Goal: Book appointment/travel/reservation

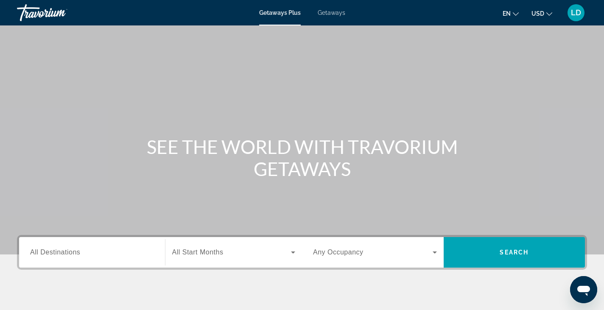
click at [335, 11] on span "Getaways" at bounding box center [332, 12] width 28 height 7
click at [76, 250] on span "All Destinations" at bounding box center [55, 252] width 50 height 7
click at [76, 250] on input "Destination All Destinations" at bounding box center [92, 253] width 124 height 10
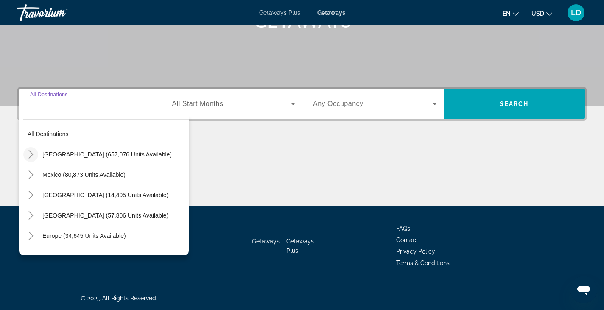
click at [32, 156] on icon "Toggle United States (657,076 units available)" at bounding box center [31, 154] width 8 height 8
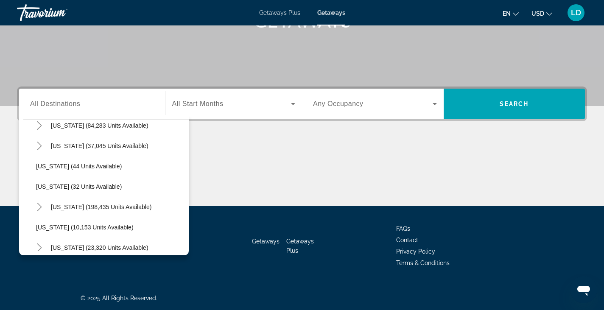
scroll to position [109, 0]
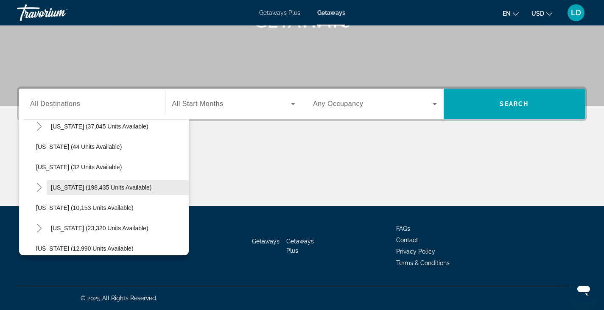
click at [58, 182] on span "Search widget" at bounding box center [118, 187] width 142 height 20
type input "**********"
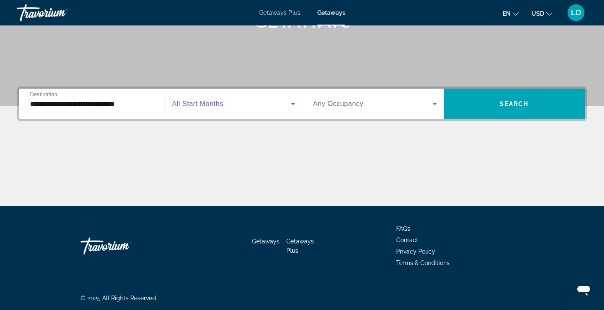
click at [224, 103] on span "Search widget" at bounding box center [231, 104] width 119 height 10
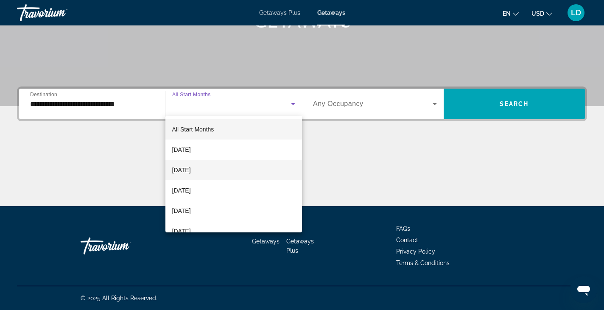
click at [223, 171] on mat-option "[DATE]" at bounding box center [233, 170] width 137 height 20
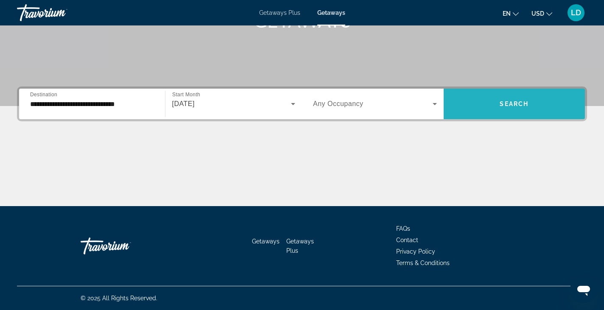
click at [551, 107] on span "Search widget" at bounding box center [515, 104] width 142 height 20
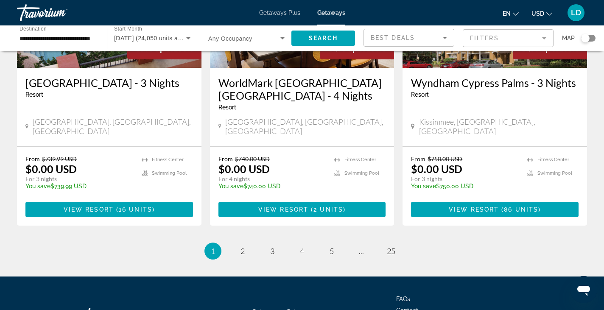
scroll to position [1103, 0]
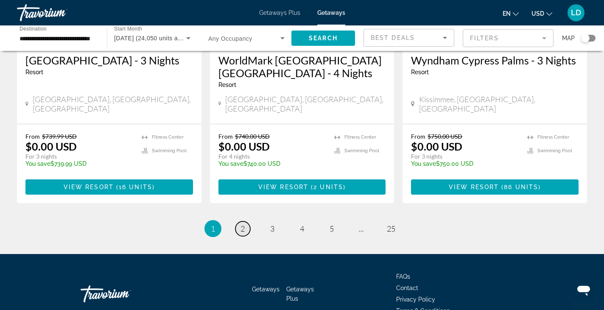
click at [245, 222] on link "page 2" at bounding box center [243, 229] width 15 height 15
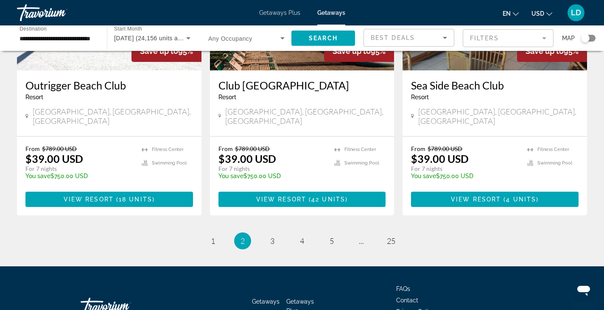
scroll to position [1088, 0]
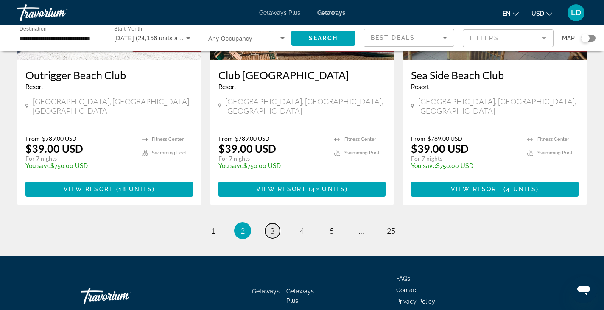
click at [273, 226] on span "3" at bounding box center [272, 230] width 4 height 9
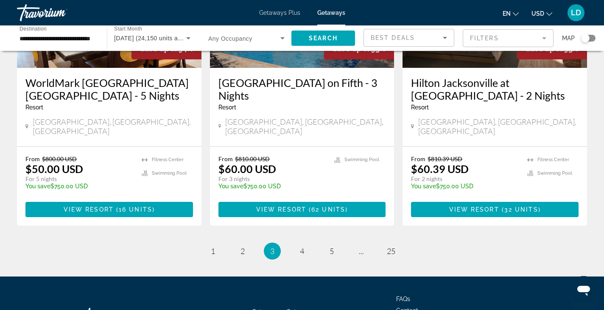
scroll to position [1101, 0]
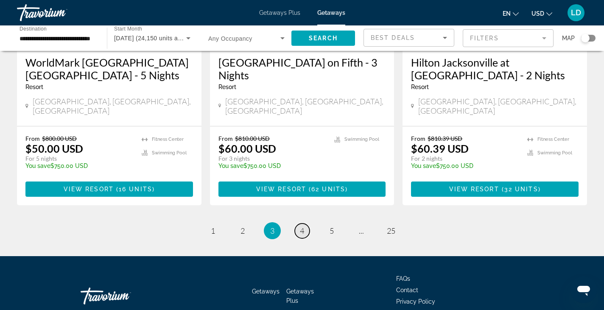
click at [299, 224] on link "page 4" at bounding box center [302, 231] width 15 height 15
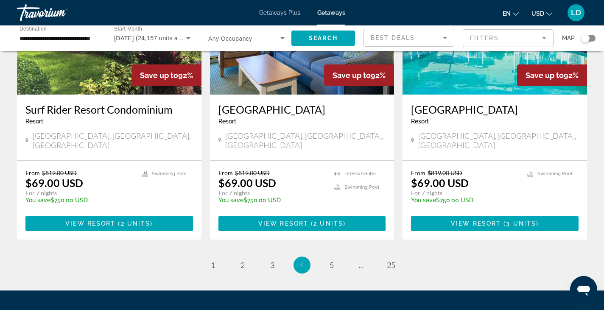
scroll to position [1075, 0]
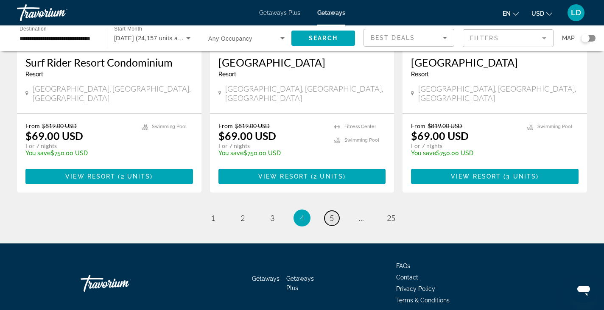
click at [331, 213] on span "5" at bounding box center [332, 217] width 4 height 9
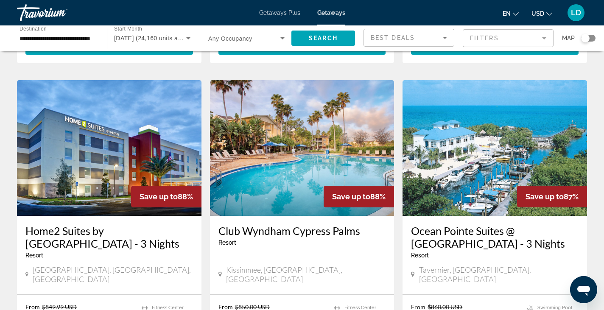
scroll to position [976, 0]
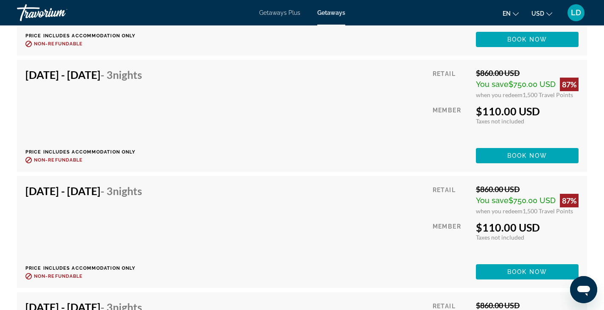
scroll to position [1782, 0]
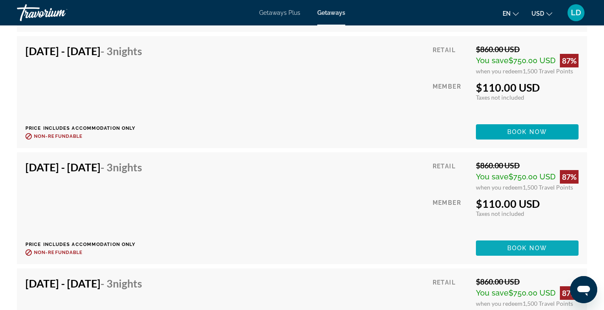
click at [510, 245] on span "Book now" at bounding box center [528, 248] width 40 height 7
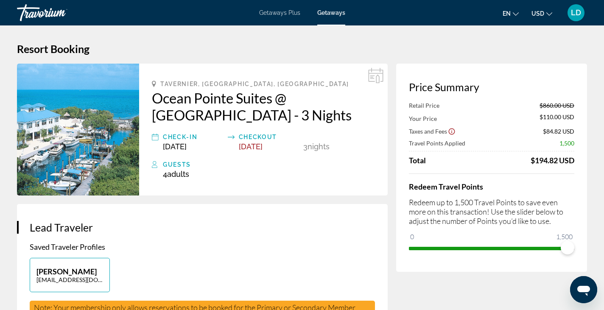
click at [266, 16] on div "Getaways Plus Getaways en English Español Français Italiano Português русский U…" at bounding box center [302, 13] width 604 height 22
click at [275, 14] on span "Getaways Plus" at bounding box center [279, 12] width 41 height 7
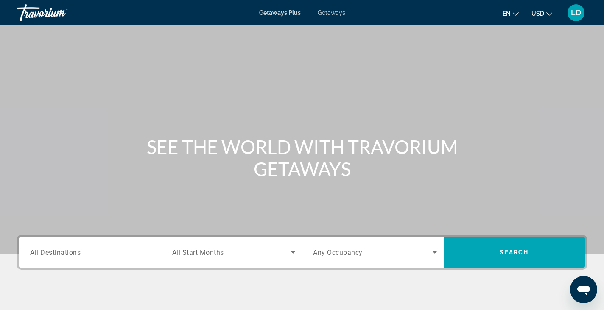
click at [54, 252] on span "All Destinations" at bounding box center [55, 252] width 50 height 8
click at [54, 252] on input "Destination All Destinations" at bounding box center [92, 253] width 124 height 10
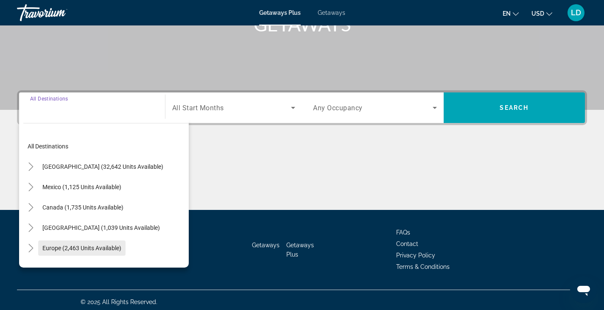
scroll to position [149, 0]
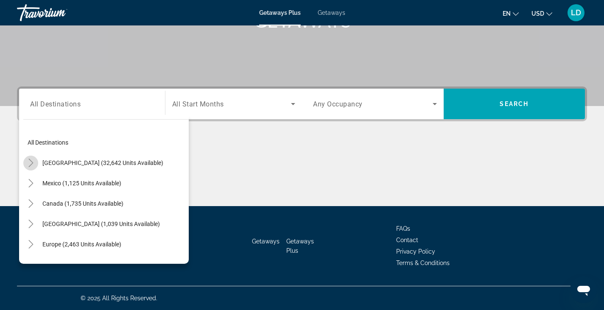
click at [33, 162] on icon "Toggle United States (32,642 units available)" at bounding box center [31, 163] width 8 height 8
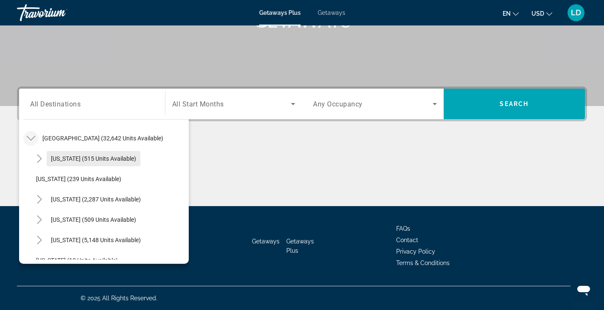
scroll to position [67, 0]
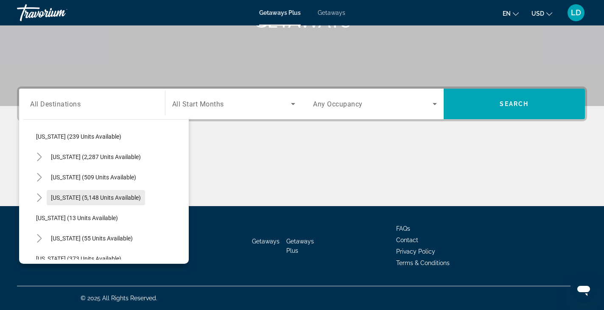
click at [69, 194] on span "[US_STATE] (5,148 units available)" at bounding box center [96, 197] width 90 height 7
type input "**********"
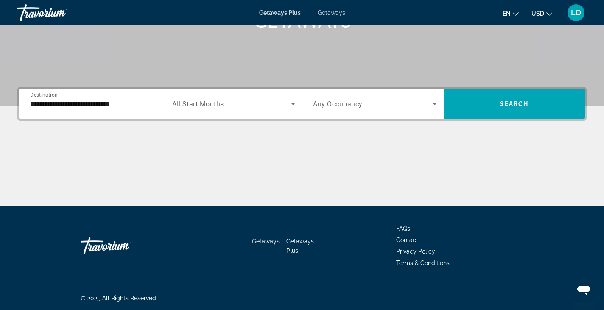
click at [206, 105] on span "All Start Months" at bounding box center [198, 104] width 52 height 8
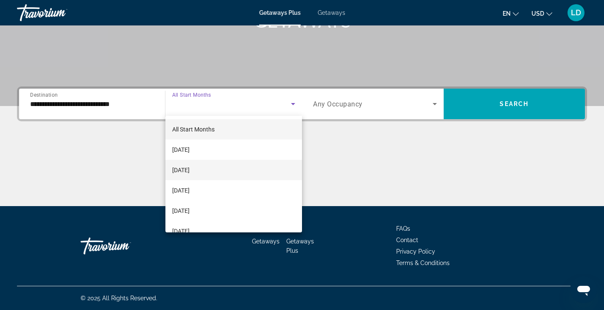
click at [190, 167] on span "[DATE]" at bounding box center [180, 170] width 17 height 10
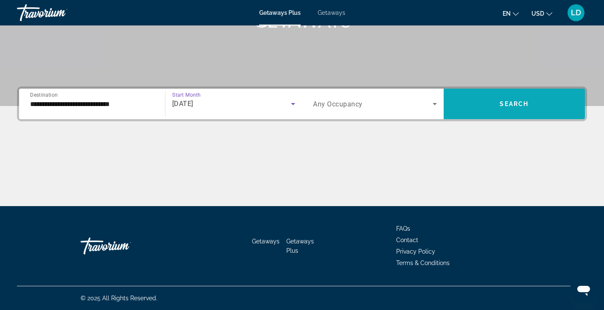
click at [475, 104] on span "Search widget" at bounding box center [515, 104] width 142 height 20
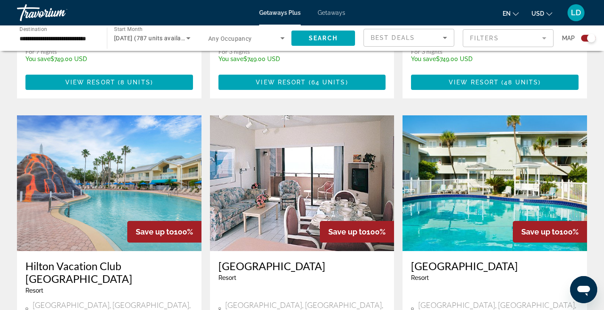
scroll to position [594, 0]
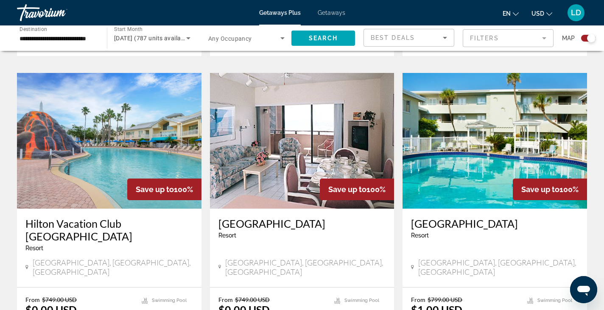
click at [438, 41] on div "Best Deals" at bounding box center [407, 38] width 72 height 10
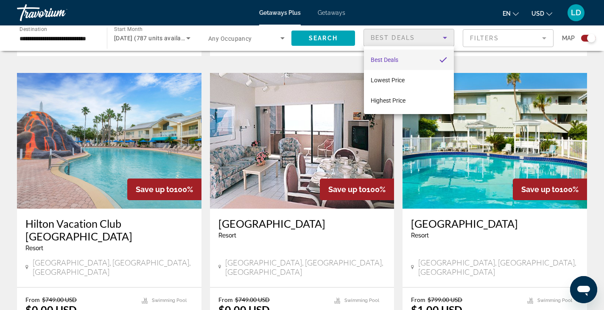
click at [438, 41] on div at bounding box center [302, 155] width 604 height 310
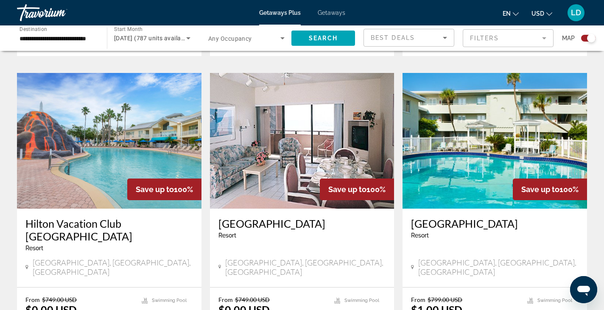
click at [470, 39] on mat-form-field "Filters" at bounding box center [508, 38] width 91 height 18
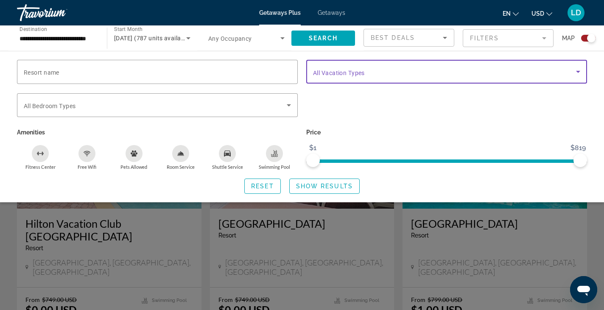
click at [393, 74] on span "Search widget" at bounding box center [444, 72] width 263 height 10
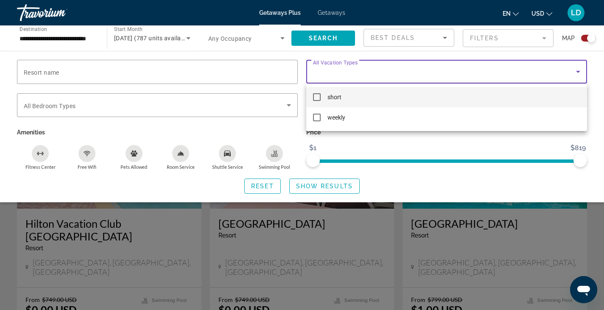
click at [317, 100] on mat-pseudo-checkbox at bounding box center [317, 97] width 8 height 8
click at [301, 186] on div at bounding box center [302, 155] width 604 height 310
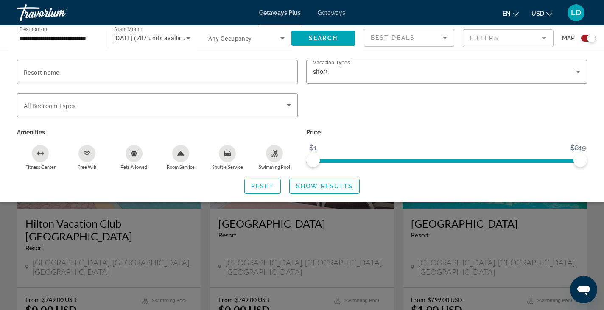
click at [317, 183] on span "Show Results" at bounding box center [324, 186] width 57 height 7
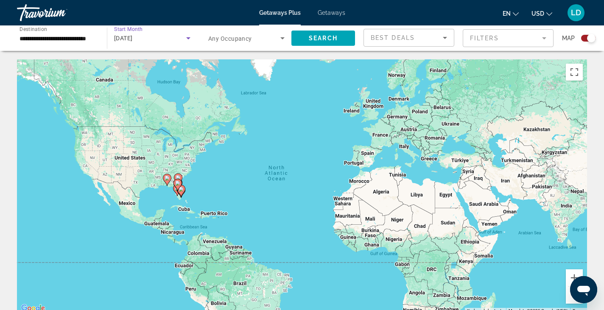
click at [181, 39] on div "[DATE]" at bounding box center [150, 38] width 72 height 10
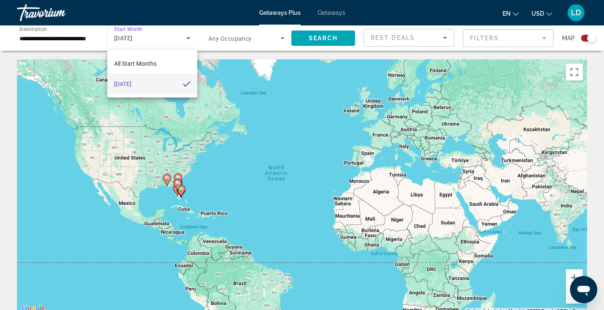
click at [147, 36] on div at bounding box center [302, 155] width 604 height 310
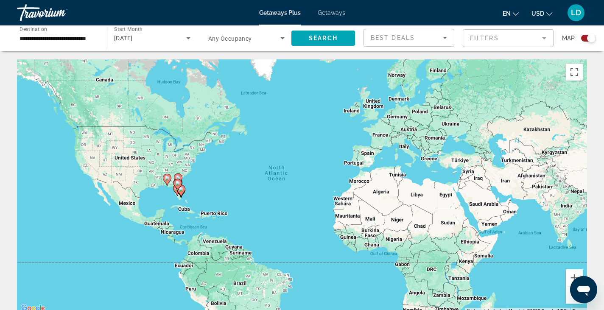
click at [133, 36] on span "[DATE]" at bounding box center [123, 38] width 19 height 7
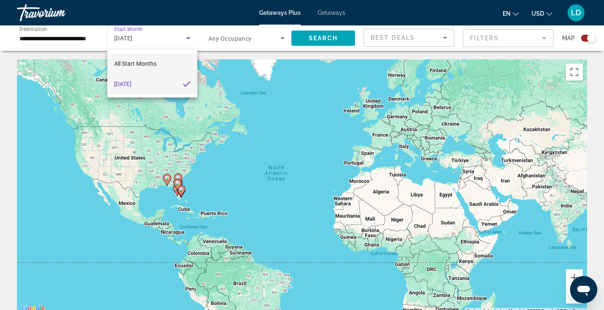
click at [135, 62] on span "All Start Months" at bounding box center [135, 63] width 42 height 7
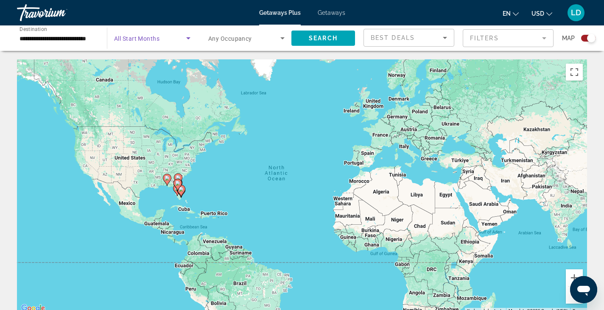
click at [189, 42] on icon "Search widget" at bounding box center [188, 38] width 10 height 10
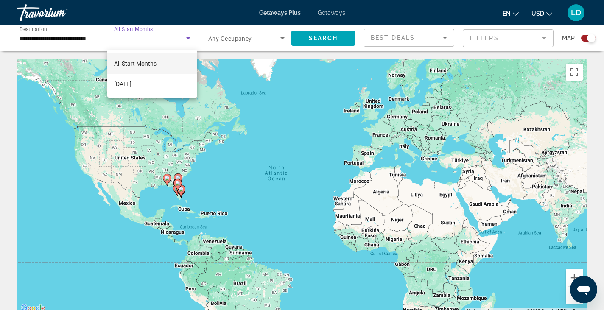
click at [145, 34] on div at bounding box center [302, 155] width 604 height 310
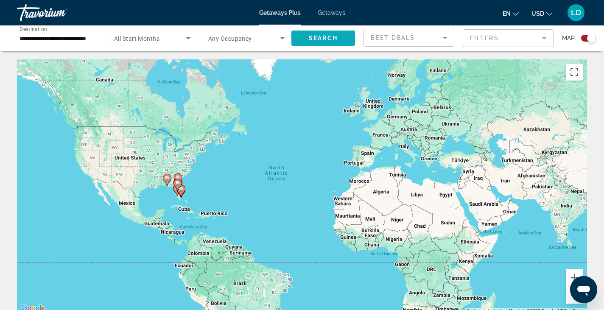
click at [301, 36] on span "Search widget" at bounding box center [324, 38] width 64 height 20
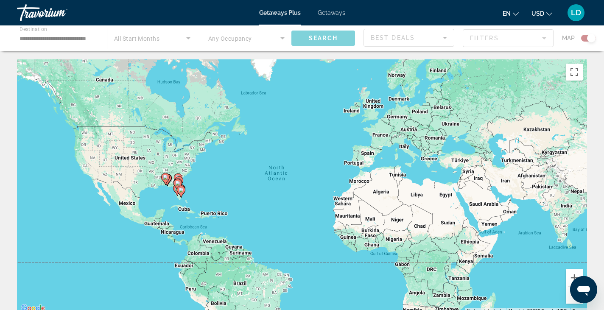
click at [151, 35] on div "Main content" at bounding box center [302, 37] width 604 height 25
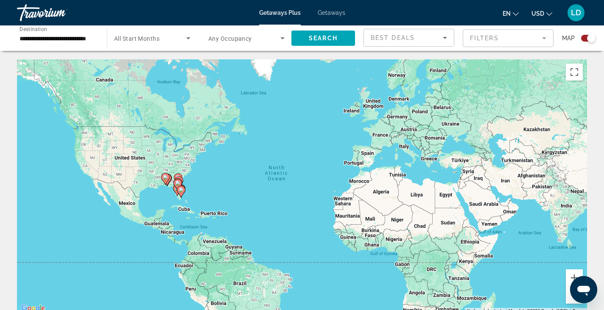
click at [157, 39] on span "All Start Months" at bounding box center [136, 38] width 45 height 7
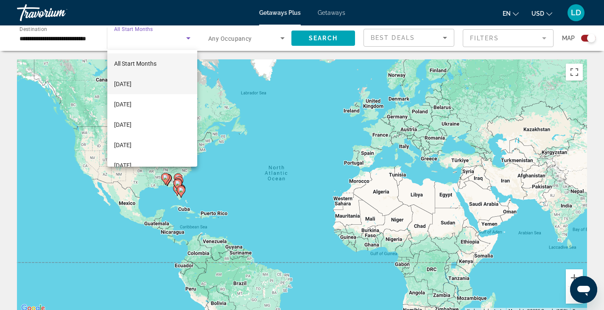
click at [132, 84] on span "[DATE]" at bounding box center [122, 84] width 17 height 10
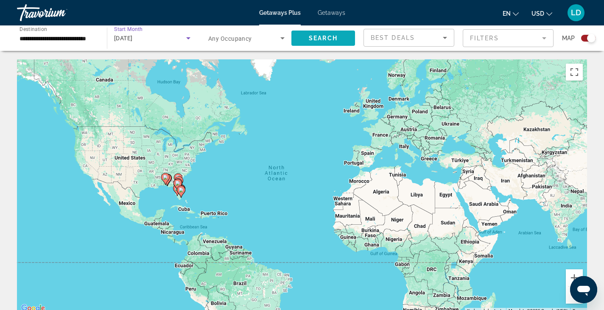
click at [334, 42] on span "Search widget" at bounding box center [324, 38] width 64 height 20
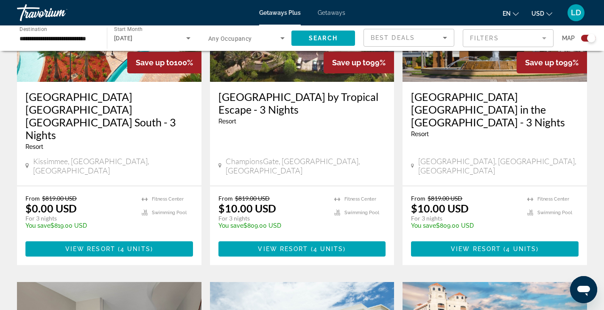
scroll to position [723, 0]
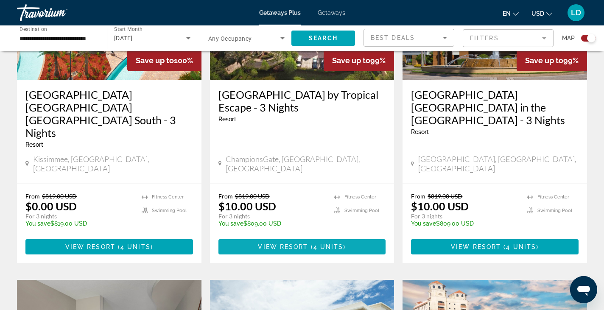
click at [277, 244] on span "View Resort" at bounding box center [283, 247] width 50 height 7
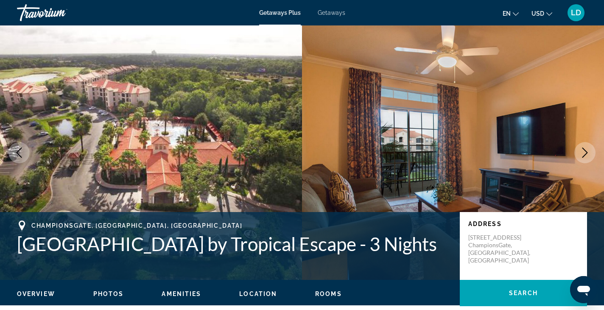
click at [337, 12] on span "Getaways" at bounding box center [332, 12] width 28 height 7
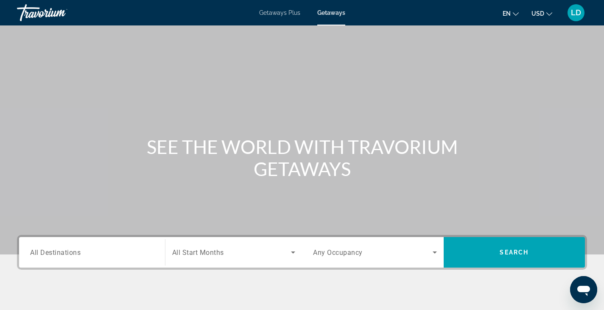
click at [34, 251] on span "All Destinations" at bounding box center [55, 252] width 50 height 8
click at [34, 251] on input "Destination All Destinations" at bounding box center [92, 253] width 124 height 10
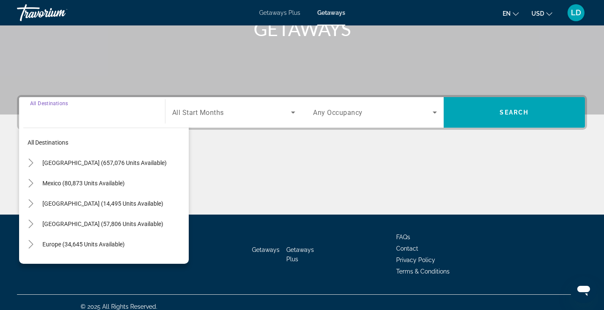
scroll to position [149, 0]
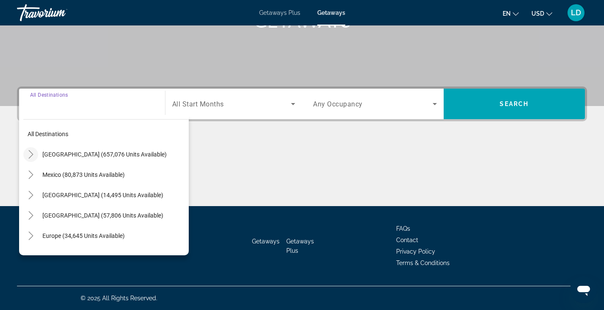
click at [32, 152] on icon "Toggle United States (657,076 units available)" at bounding box center [31, 154] width 8 height 8
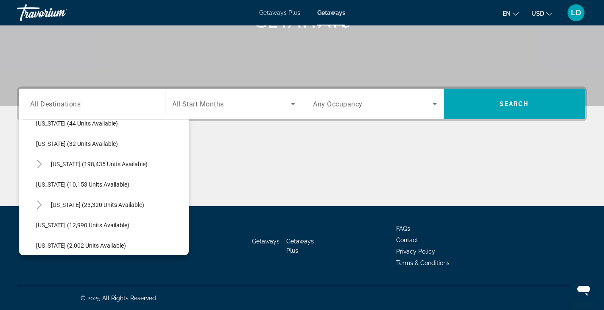
scroll to position [152, 0]
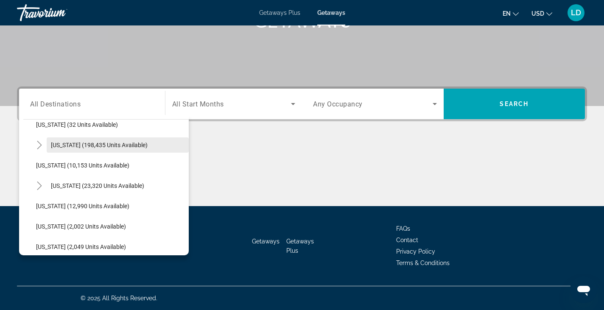
click at [105, 142] on span "[US_STATE] (198,435 units available)" at bounding box center [99, 145] width 97 height 7
type input "**********"
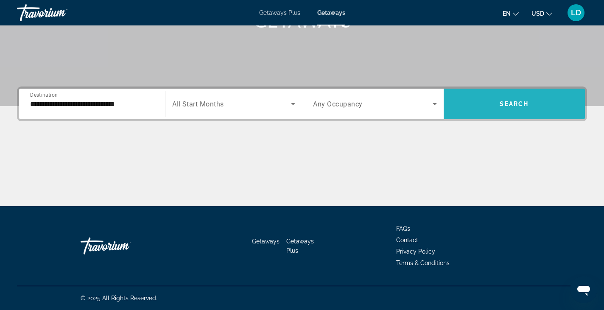
click at [494, 105] on span "Search widget" at bounding box center [515, 104] width 142 height 20
